Goal: Information Seeking & Learning: Find specific page/section

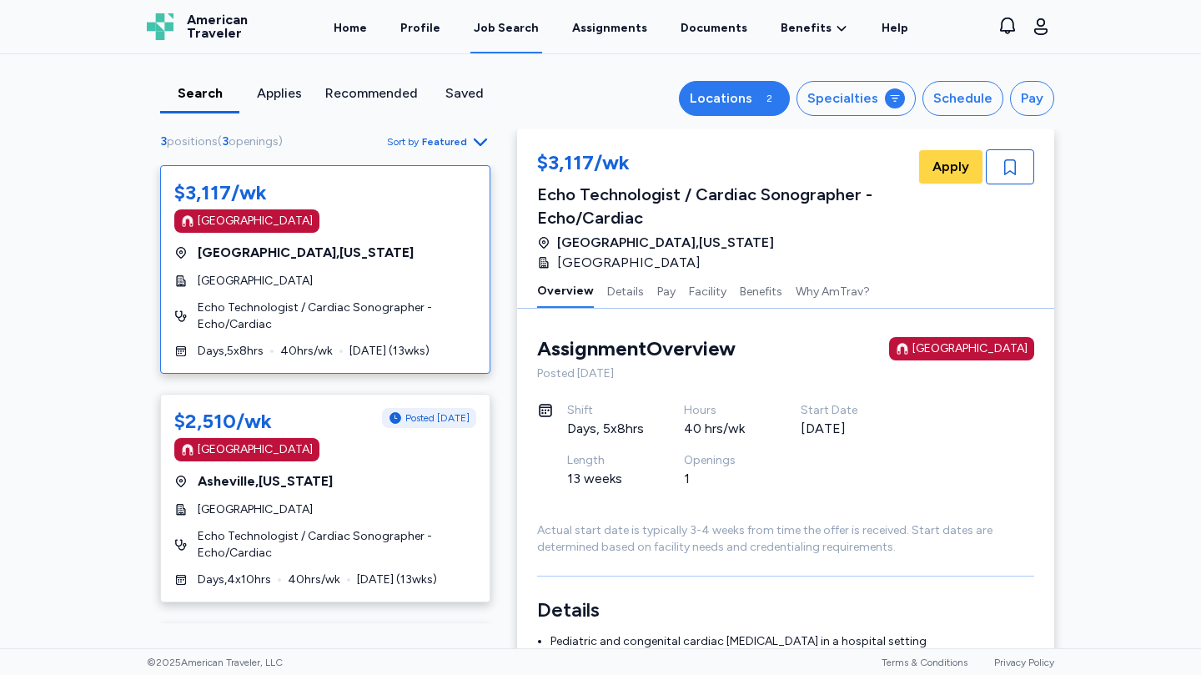
click at [764, 99] on div "2" at bounding box center [769, 98] width 20 height 20
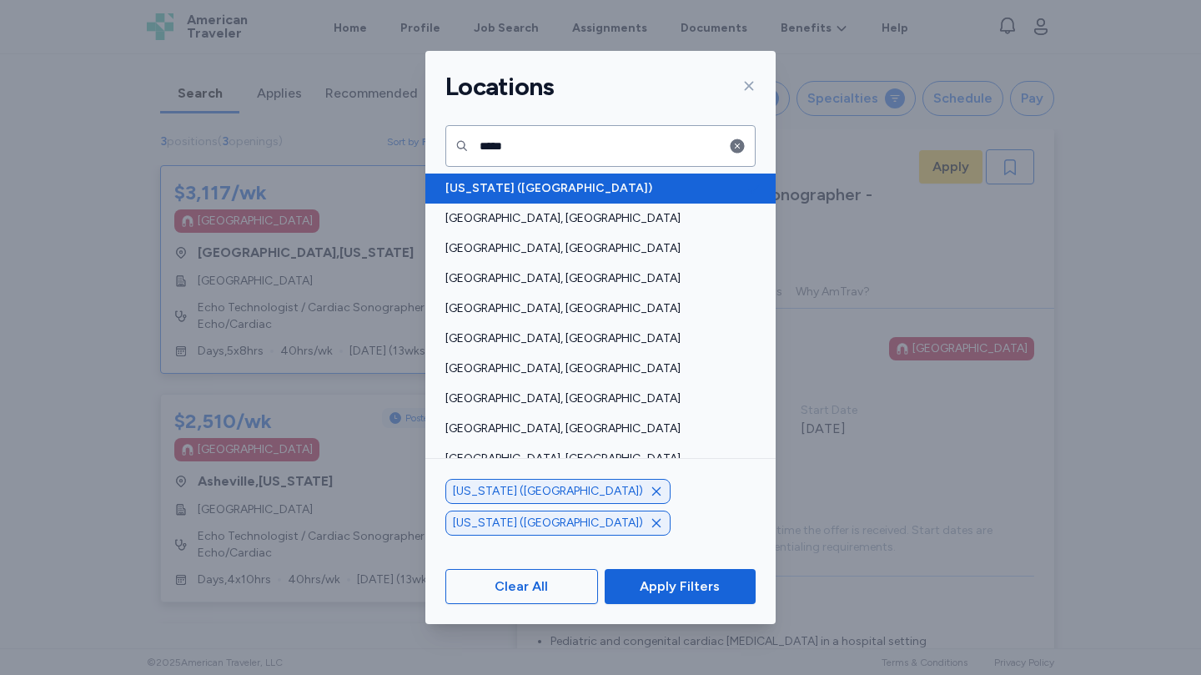
click at [473, 189] on span "[US_STATE] ([GEOGRAPHIC_DATA])" at bounding box center [595, 188] width 300 height 17
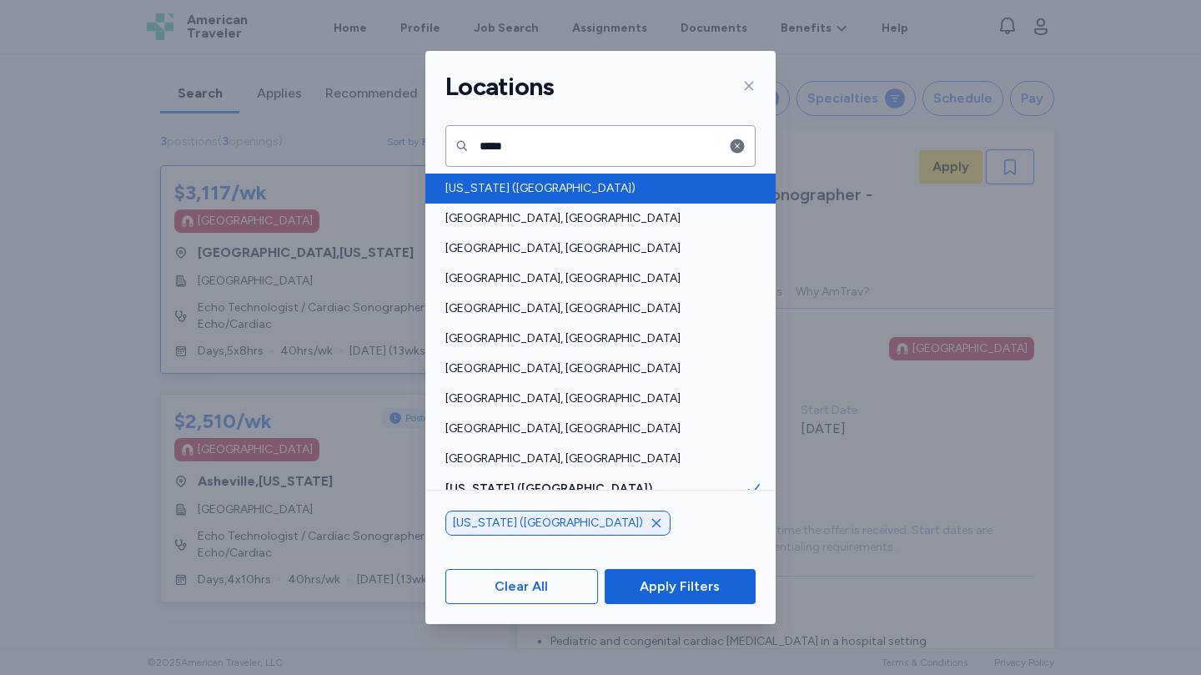
click at [477, 186] on span "[US_STATE] ([GEOGRAPHIC_DATA])" at bounding box center [595, 188] width 300 height 17
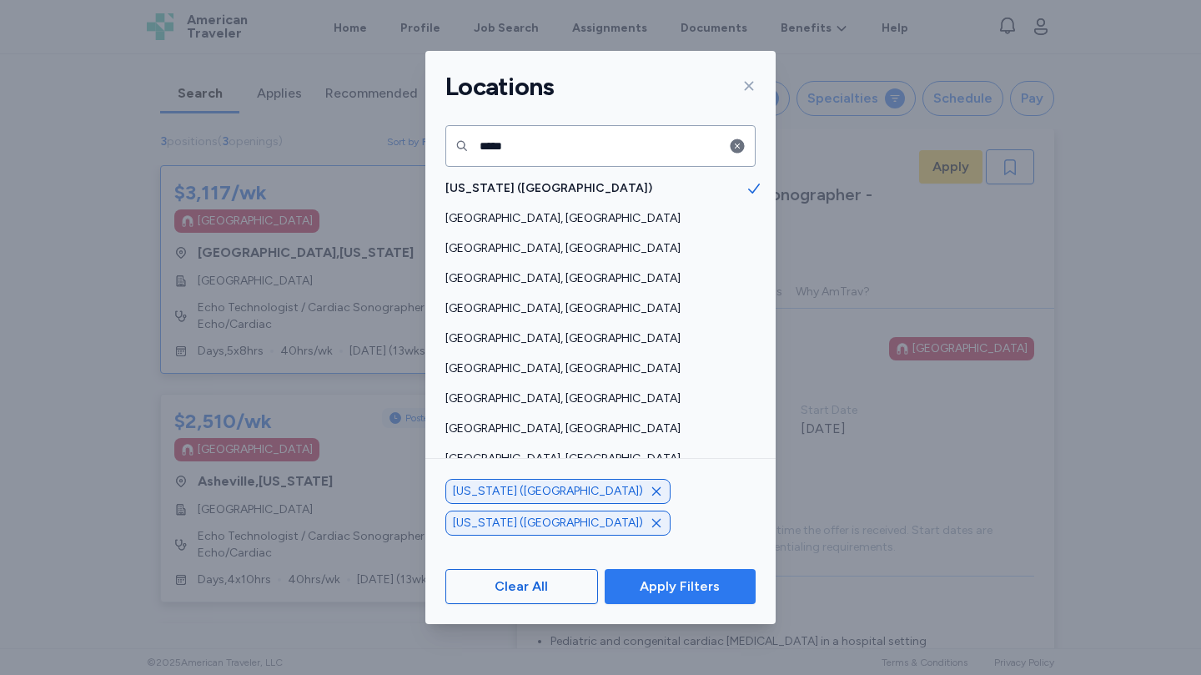
click at [685, 584] on span "Apply Filters" at bounding box center [680, 586] width 80 height 20
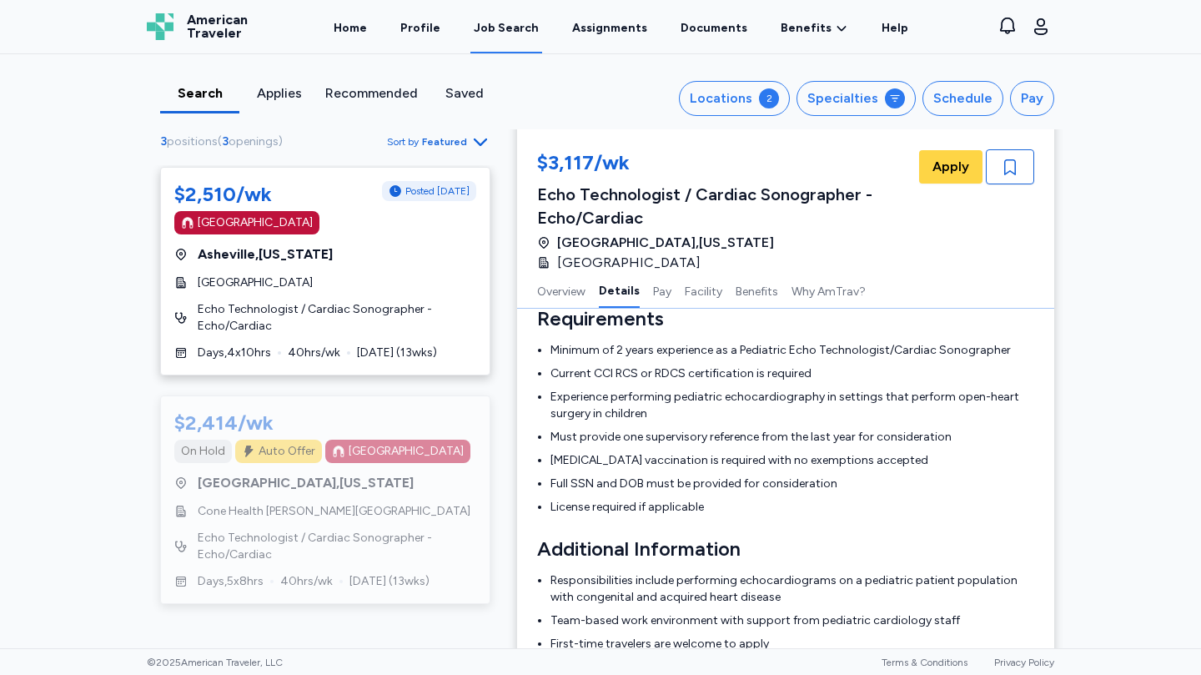
scroll to position [228, 0]
click at [383, 533] on span "Echo Technologist / Cardiac Sonographer - Echo/Cardiac" at bounding box center [337, 545] width 279 height 33
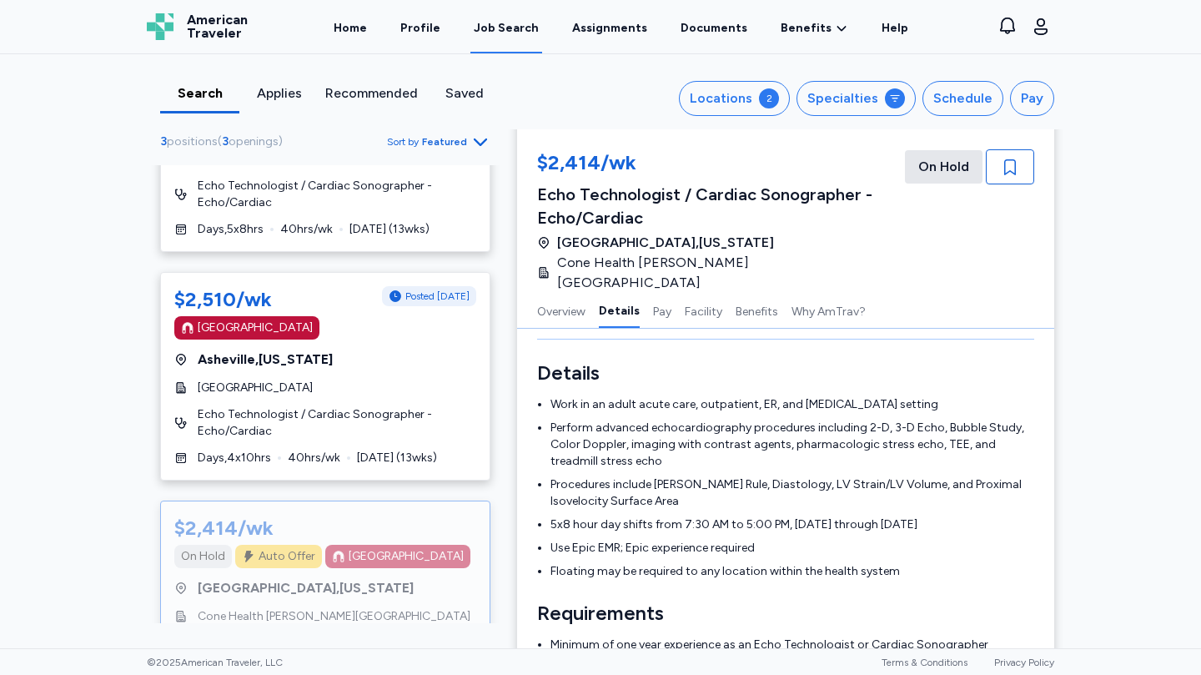
scroll to position [122, 0]
click at [403, 396] on div "$2,510/wk Posted [DATE] [GEOGRAPHIC_DATA] [GEOGRAPHIC_DATA] , [US_STATE][GEOGRA…" at bounding box center [325, 376] width 330 height 208
